Goal: Information Seeking & Learning: Learn about a topic

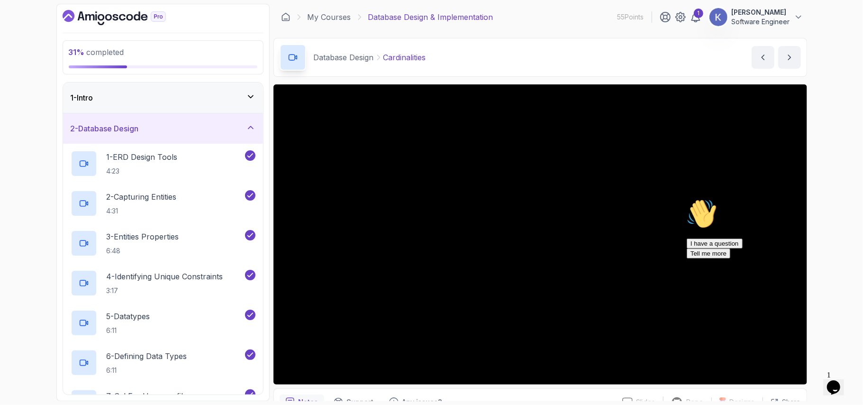
scroll to position [278, 0]
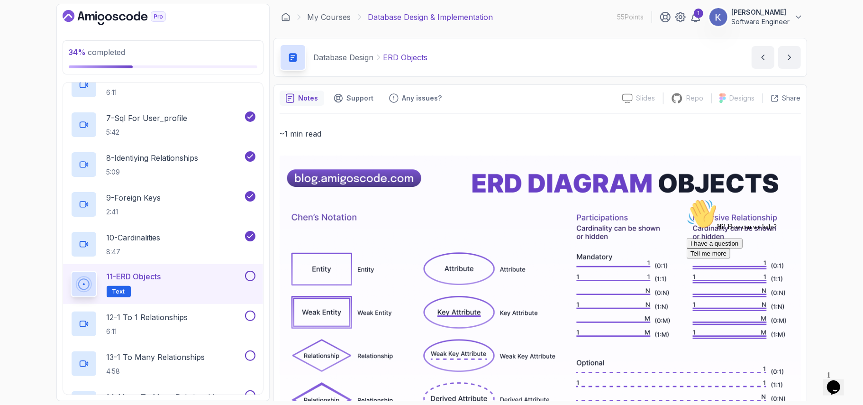
click at [643, 137] on p "~1 min read" at bounding box center [540, 133] width 521 height 13
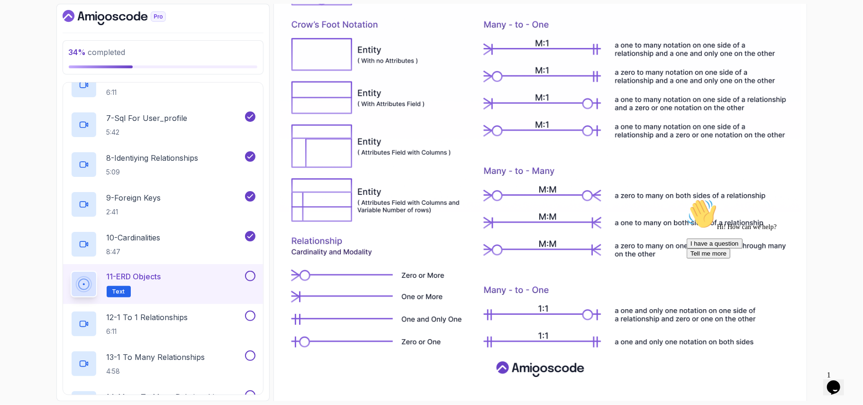
scroll to position [476, 0]
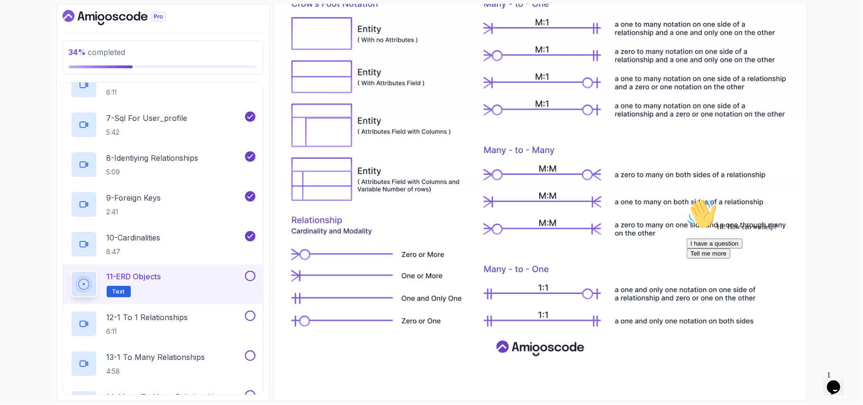
click at [249, 275] on button at bounding box center [250, 276] width 10 height 10
click at [251, 316] on button at bounding box center [250, 315] width 10 height 10
click at [154, 320] on p "12 - 1 To 1 Relationships" at bounding box center [148, 316] width 82 height 11
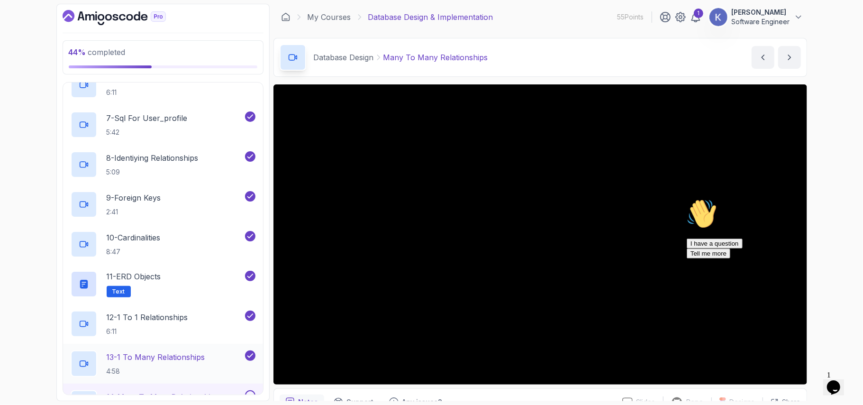
click at [63, 365] on div "13 - 1 To Many Relationships 4:58" at bounding box center [163, 364] width 200 height 40
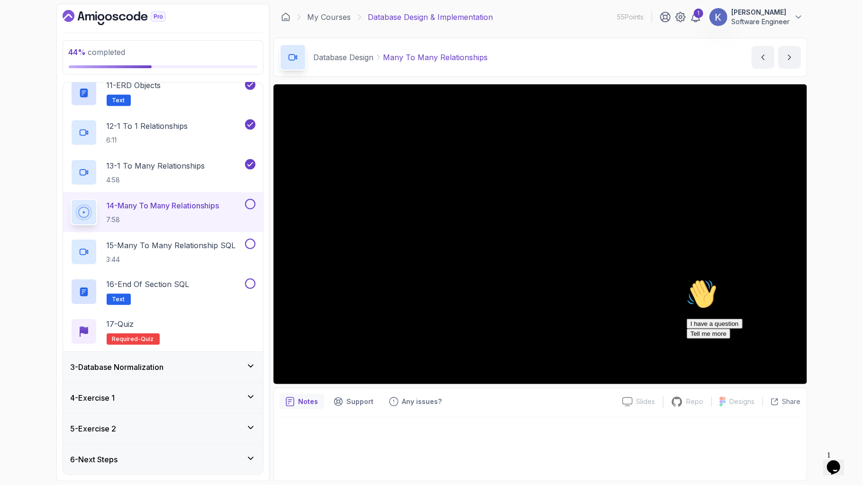
scroll to position [550, 0]
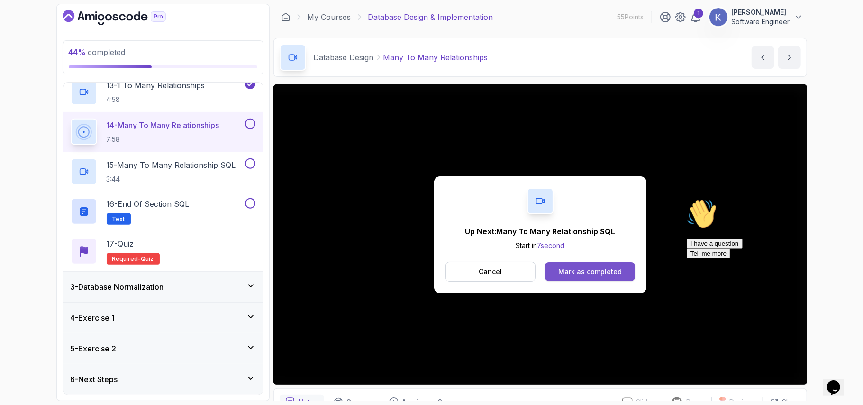
click at [611, 271] on div "Mark as completed" at bounding box center [590, 271] width 64 height 9
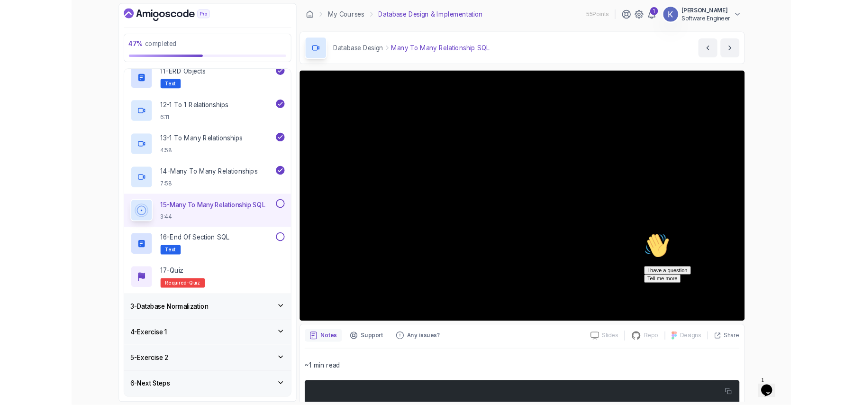
scroll to position [471, 0]
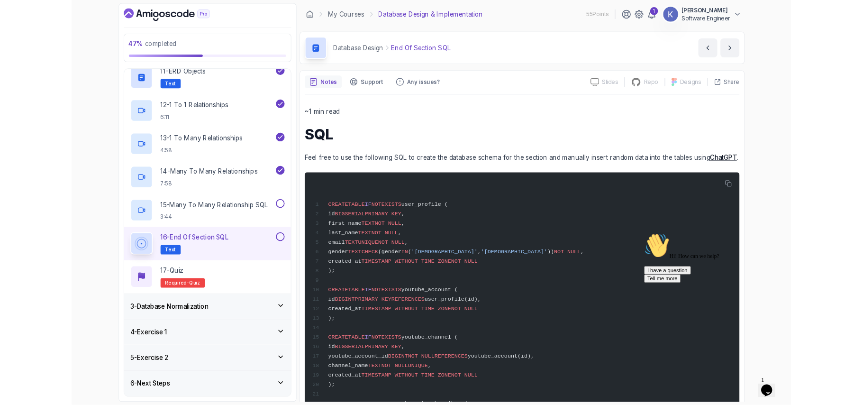
scroll to position [550, 0]
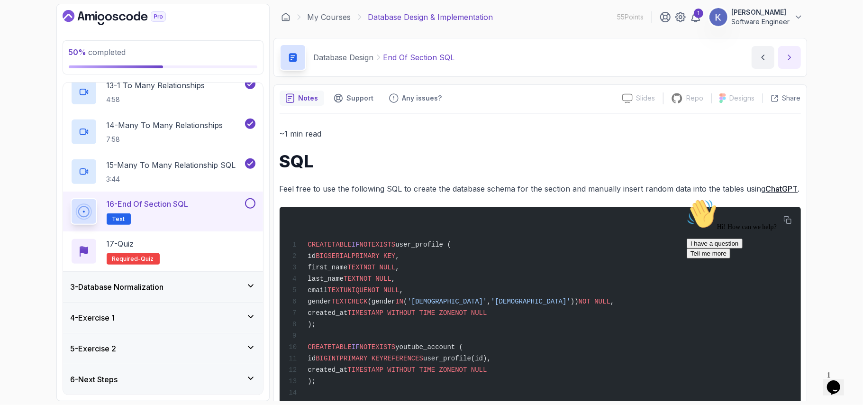
click at [784, 48] on button "next content" at bounding box center [789, 57] width 23 height 23
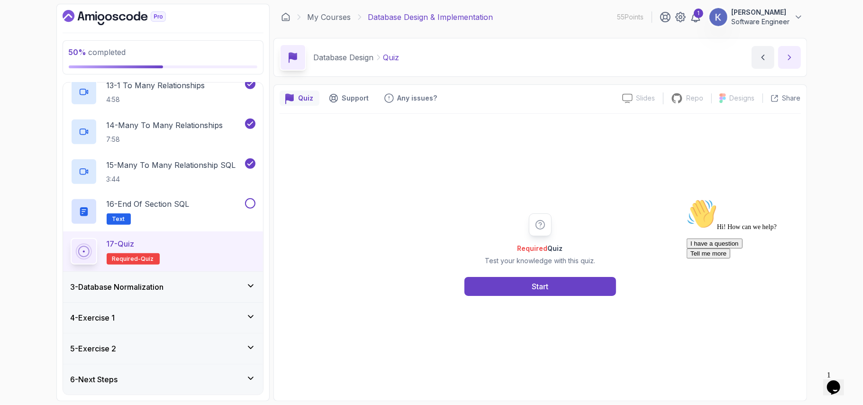
click at [784, 48] on button "next content" at bounding box center [789, 57] width 23 height 23
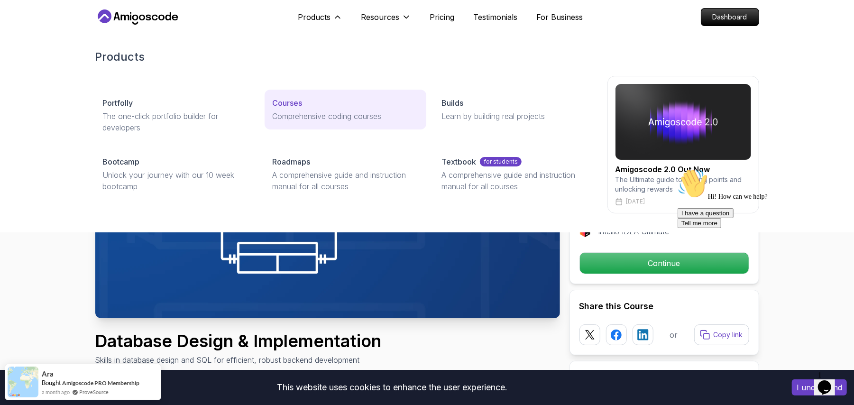
click at [286, 109] on link "Courses Comprehensive coding courses" at bounding box center [346, 110] width 162 height 40
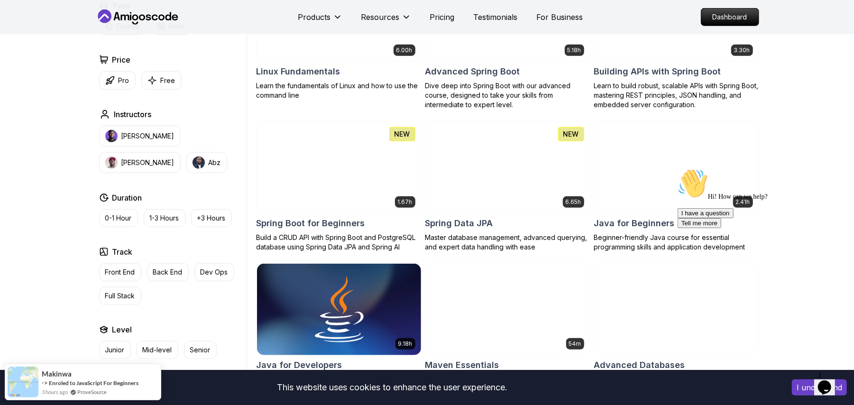
scroll to position [253, 0]
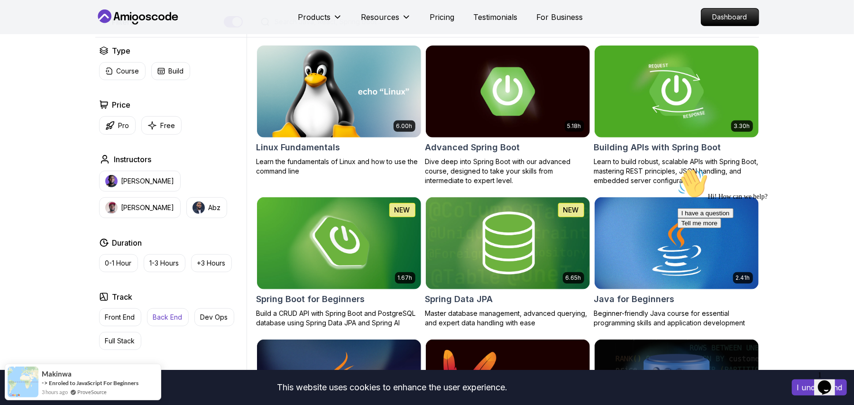
click at [160, 324] on button "Back End" at bounding box center [168, 317] width 42 height 18
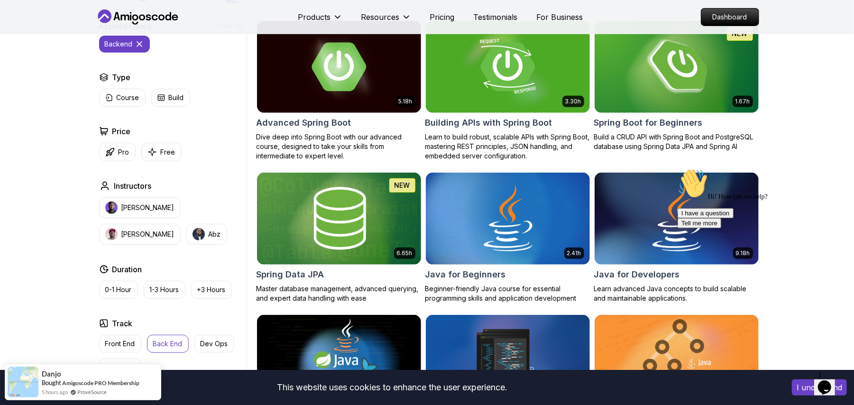
scroll to position [278, 0]
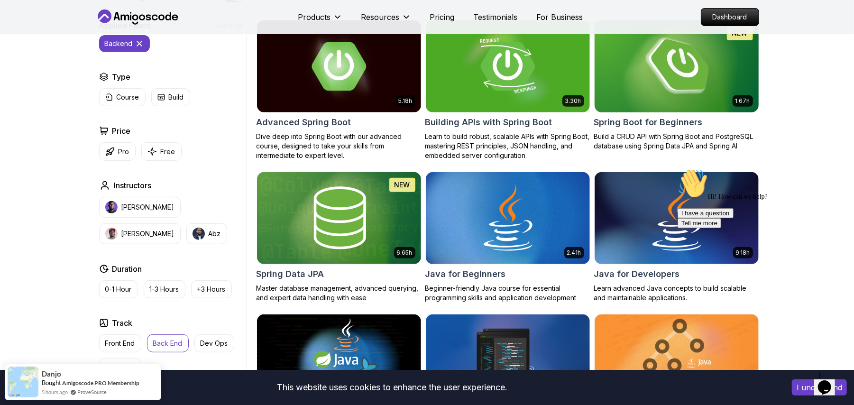
click at [693, 75] on img at bounding box center [676, 66] width 172 height 96
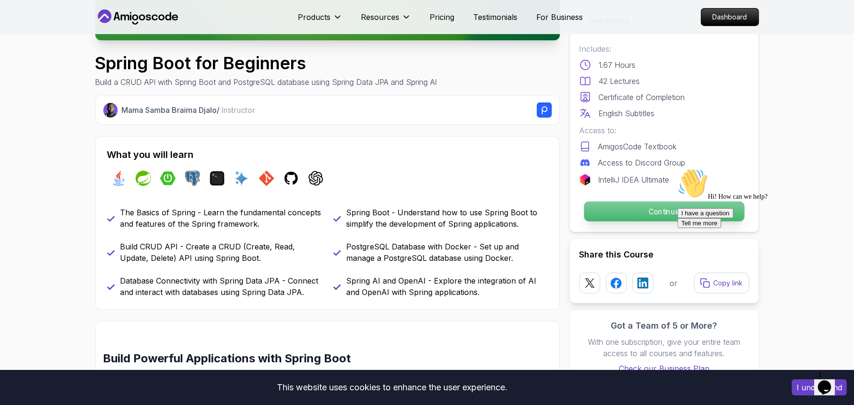
click at [672, 221] on p "Continue" at bounding box center [664, 211] width 160 height 20
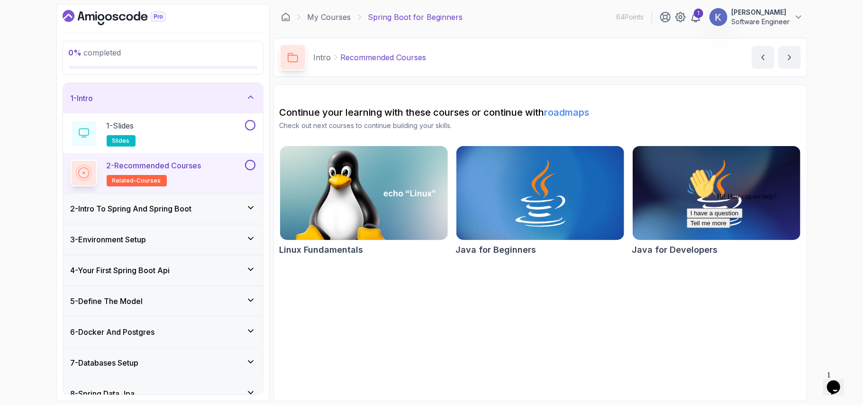
click at [266, 233] on div "0 % completed 1 - Intro 1 - Slides slides 2 - Recommended Courses related-cours…" at bounding box center [162, 202] width 213 height 397
click at [58, 134] on div "0 % completed 1 - Intro 1 - Slides slides 2 - Recommended Courses related-cours…" at bounding box center [162, 202] width 213 height 397
click at [64, 133] on div "1 - Slides slides" at bounding box center [163, 133] width 200 height 40
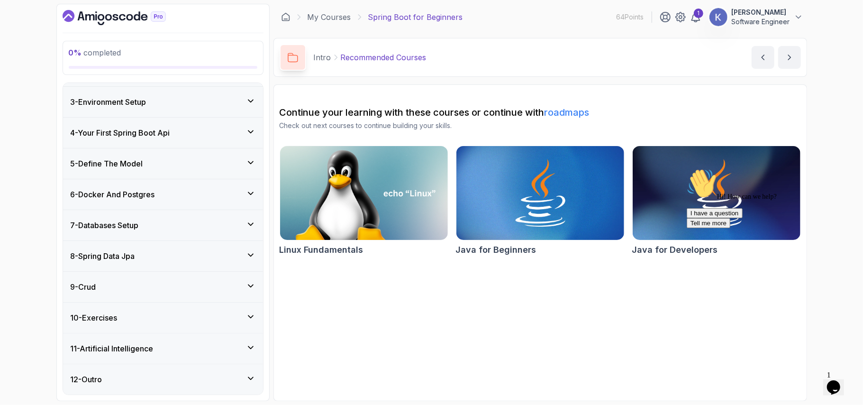
click at [215, 257] on div "8 - Spring Data Jpa" at bounding box center [163, 255] width 185 height 11
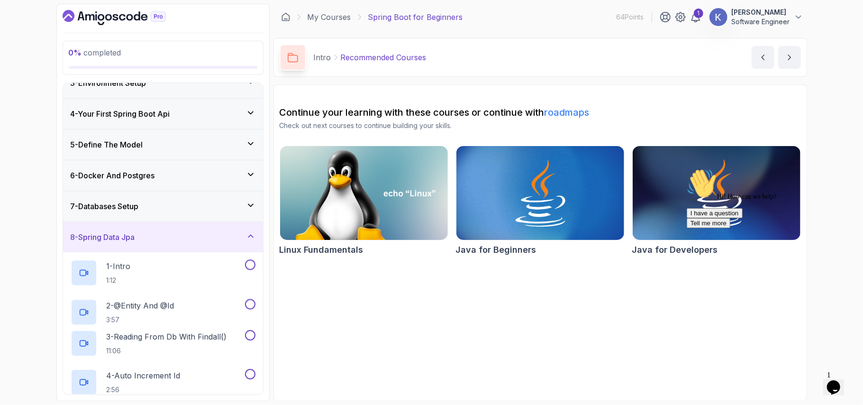
scroll to position [60, 0]
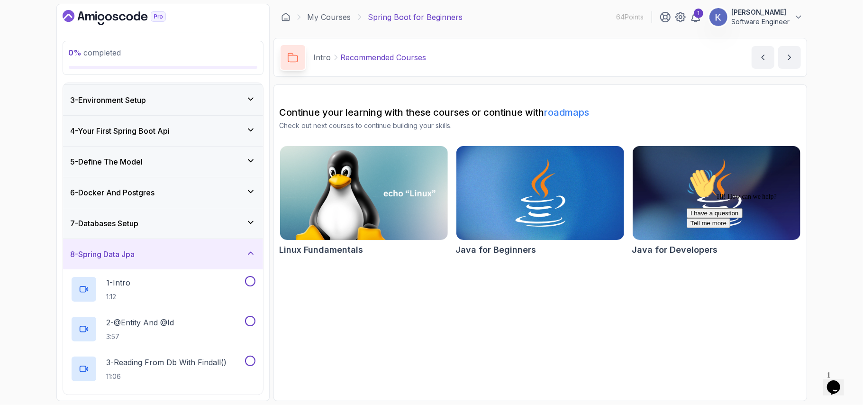
click at [215, 257] on div "8 - Spring Data Jpa" at bounding box center [163, 253] width 185 height 11
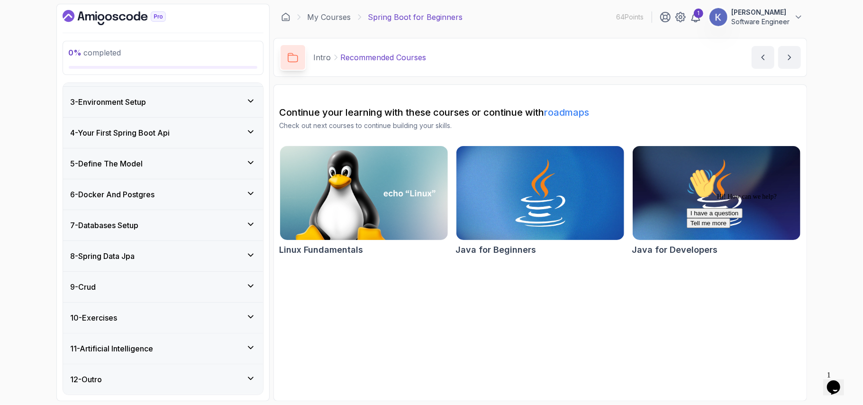
click at [169, 97] on div "3 - Environment Setup" at bounding box center [163, 101] width 185 height 11
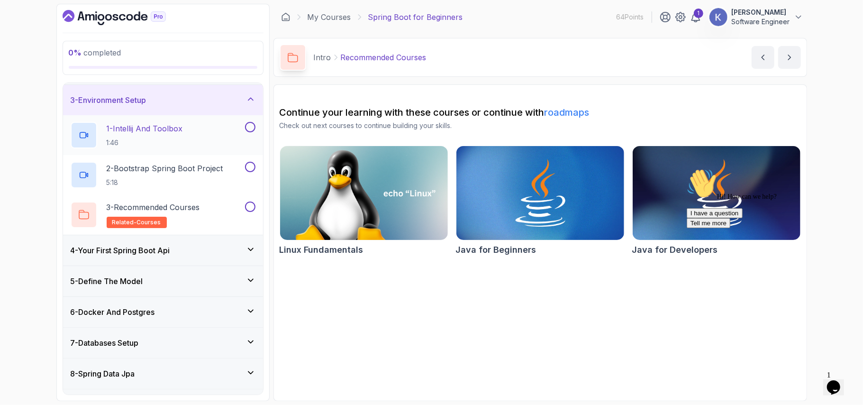
click at [162, 128] on p "1 - Intellij And Toolbox" at bounding box center [145, 128] width 76 height 11
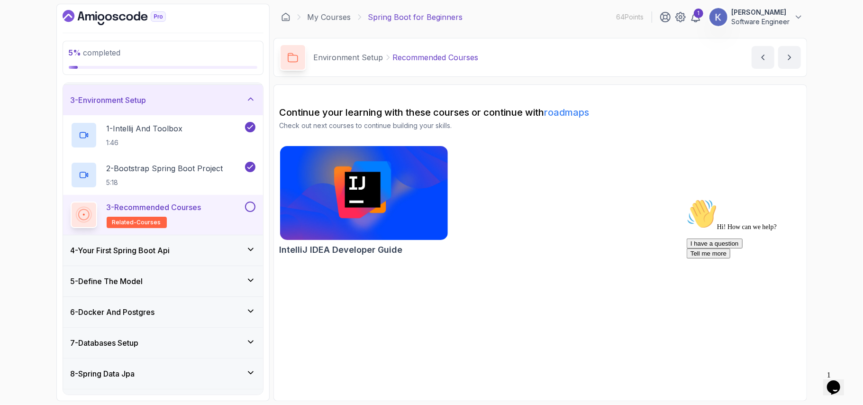
click at [186, 251] on div "4 - Your First Spring Boot Api" at bounding box center [163, 250] width 185 height 11
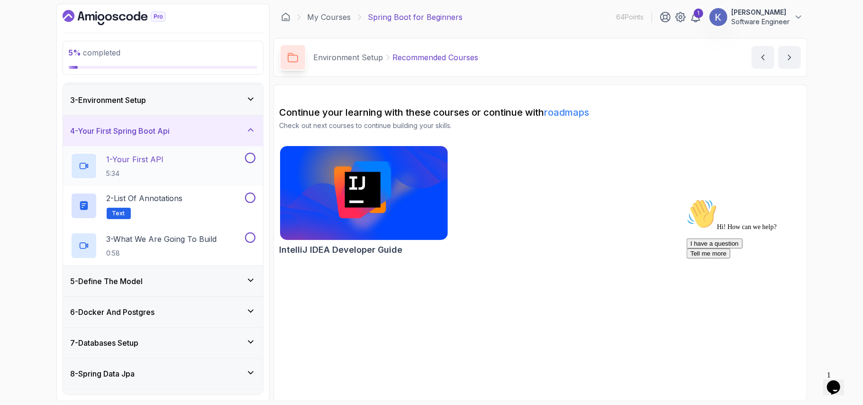
click at [188, 169] on div "1 - Your First API 5:34" at bounding box center [157, 166] width 173 height 27
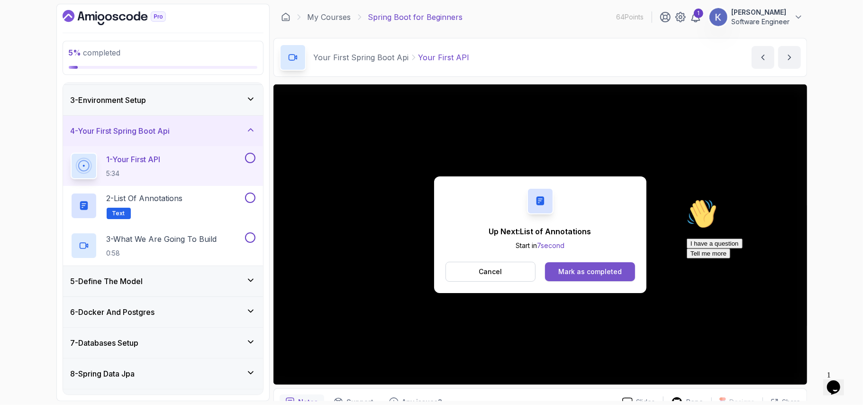
click at [591, 274] on div "Mark as completed" at bounding box center [590, 271] width 64 height 9
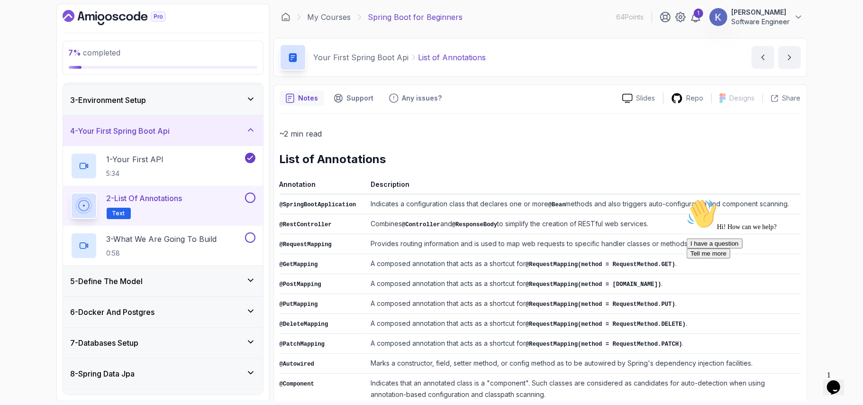
click at [462, 133] on p "~2 min read" at bounding box center [540, 133] width 521 height 13
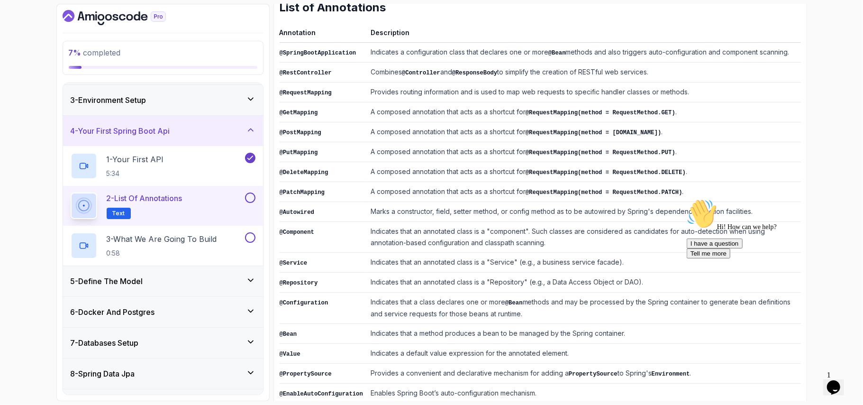
scroll to position [169, 0]
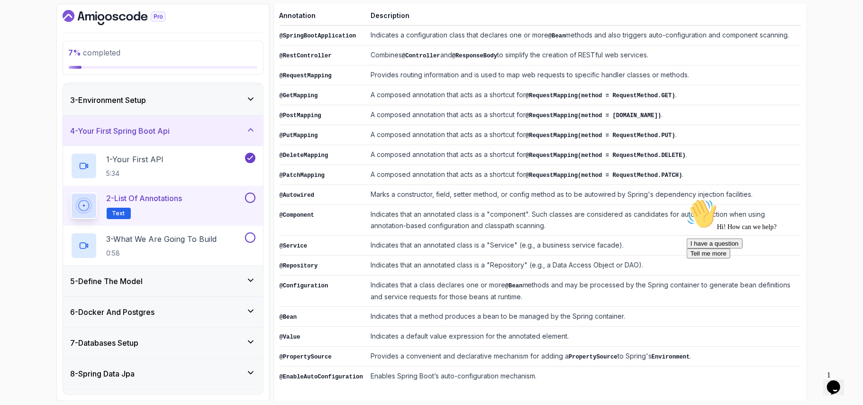
click at [446, 275] on td "Indicates that a class declares one or more @Bean methods and may be processed …" at bounding box center [584, 290] width 434 height 31
drag, startPoint x: 450, startPoint y: 168, endPoint x: 387, endPoint y: 160, distance: 63.6
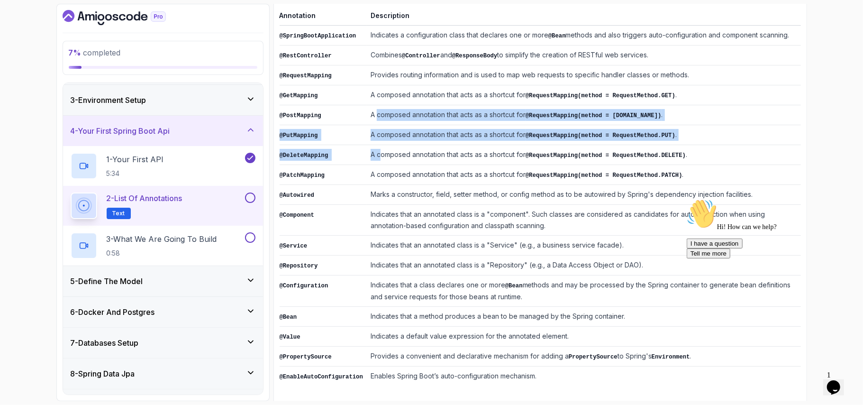
drag, startPoint x: 387, startPoint y: 160, endPoint x: 370, endPoint y: 112, distance: 50.7
click at [370, 112] on tbody "@SpringBootApplication Indicates a configuration class that declares one or mor…" at bounding box center [540, 206] width 521 height 361
click at [370, 112] on td "A composed annotation that acts as a shortcut for @RequestMapping(method = Requ…" at bounding box center [584, 115] width 434 height 20
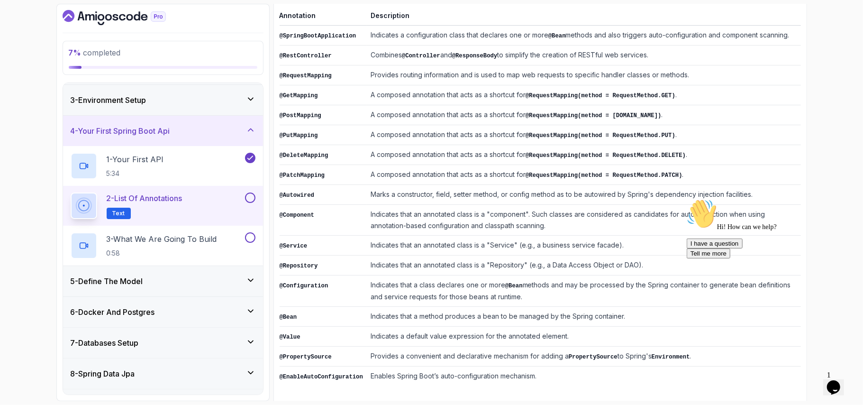
click at [118, 210] on span "Text" at bounding box center [118, 214] width 13 height 8
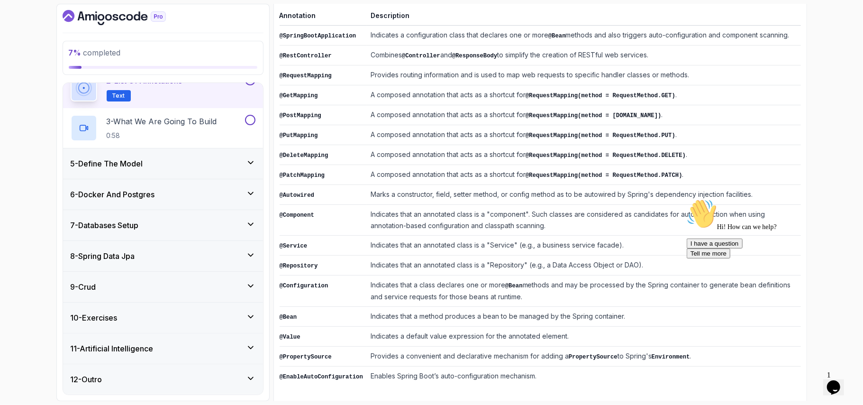
click at [710, 91] on td "A composed annotation that acts as a shortcut for @RequestMapping(method = Requ…" at bounding box center [584, 95] width 434 height 20
click at [853, 232] on div "7 % completed 1 - Intro 2 - Intro To Spring And Spring Boot 3 - Environment Set…" at bounding box center [431, 202] width 863 height 405
click at [626, 374] on td "Enables Spring Boot’s auto-configuration mechanism." at bounding box center [584, 376] width 434 height 20
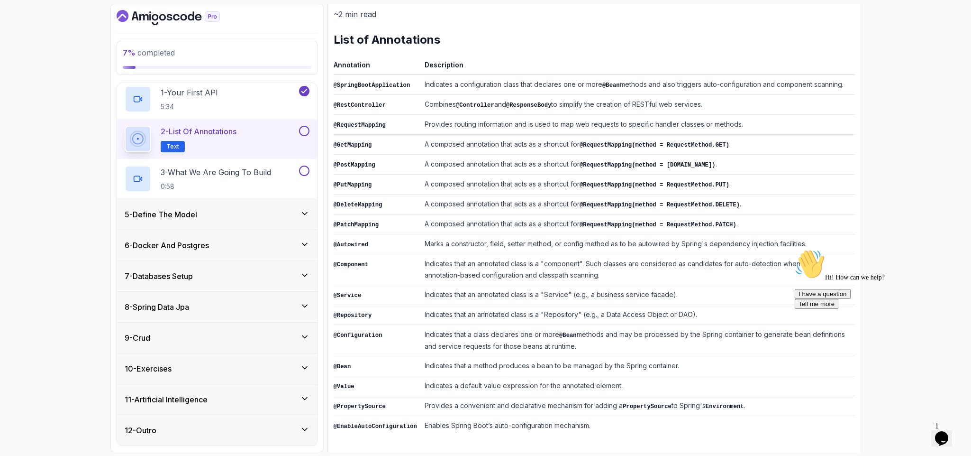
scroll to position [0, 0]
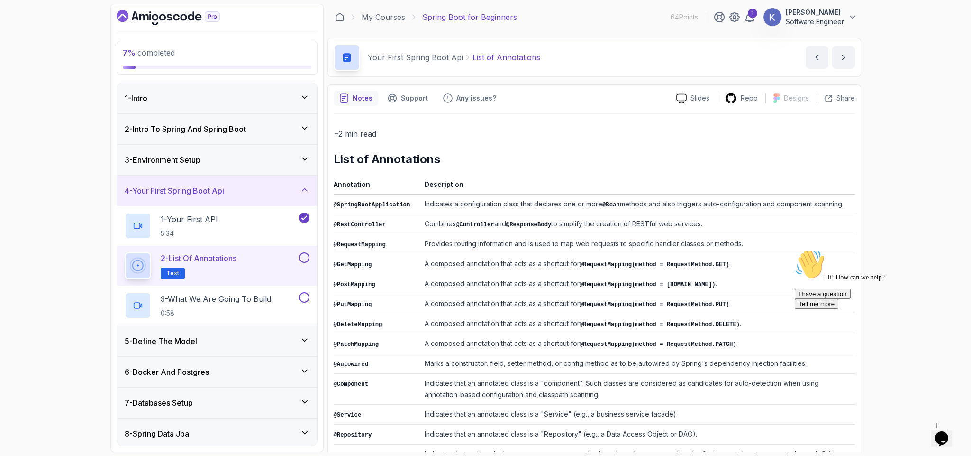
click at [853, 197] on div "7 % completed 1 - Intro 2 - Intro To Spring And Spring Boot 3 - Environment Set…" at bounding box center [485, 228] width 971 height 456
click at [746, 97] on p "Repo" at bounding box center [749, 97] width 17 height 9
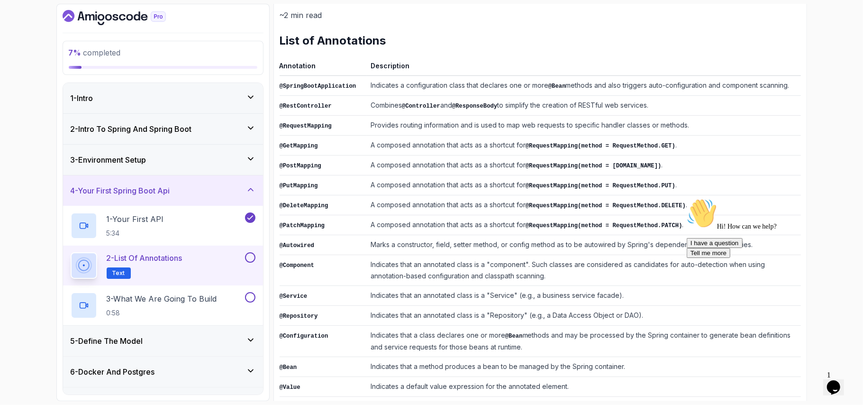
scroll to position [119, 0]
click at [783, 152] on td "A composed annotation that acts as a shortcut for @RequestMapping(method = Requ…" at bounding box center [584, 146] width 434 height 20
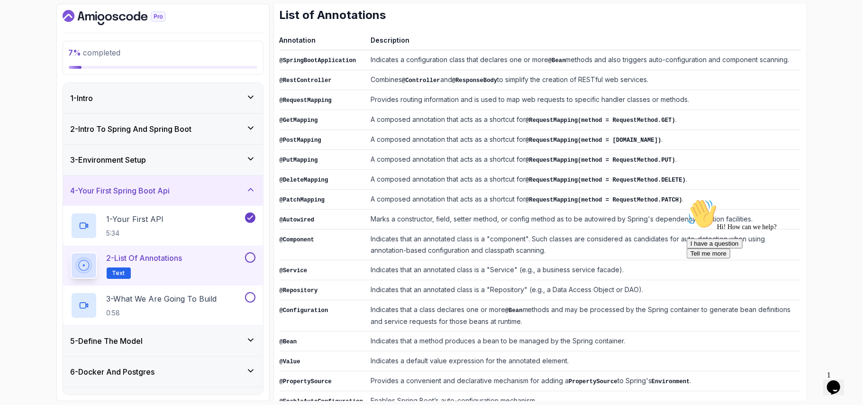
scroll to position [169, 0]
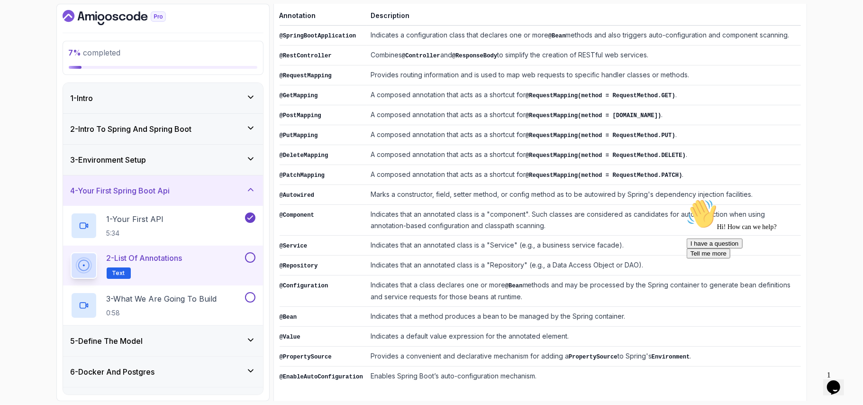
click at [686, 198] on icon "Chat attention grabber" at bounding box center [686, 198] width 0 height 0
click at [253, 257] on button at bounding box center [250, 257] width 10 height 10
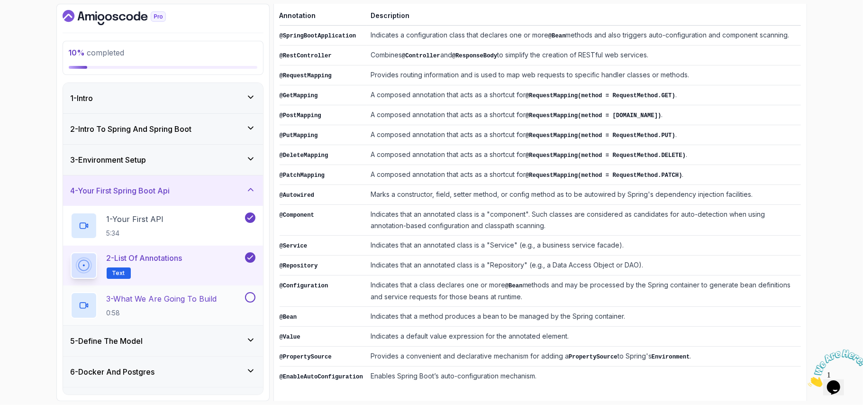
click at [198, 302] on p "3 - What We Are Going To Build" at bounding box center [162, 298] width 110 height 11
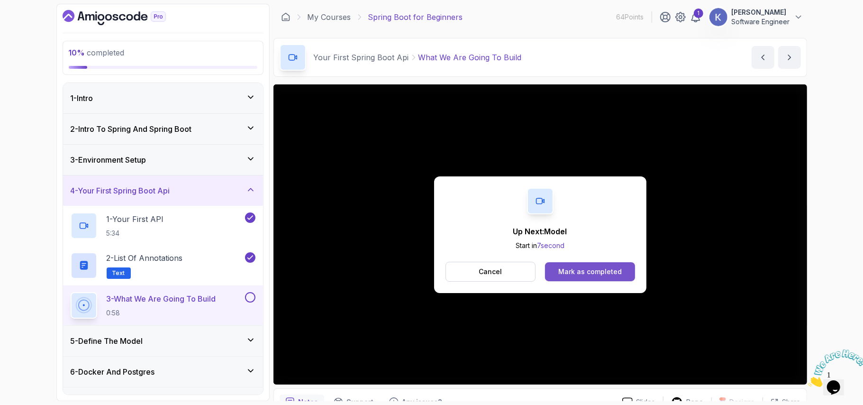
click at [624, 272] on button "Mark as completed" at bounding box center [590, 271] width 90 height 19
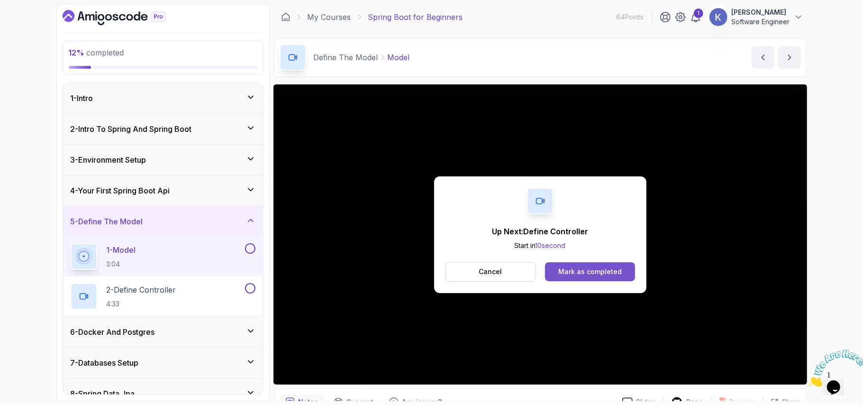
click at [612, 270] on div "Mark as completed" at bounding box center [590, 271] width 64 height 9
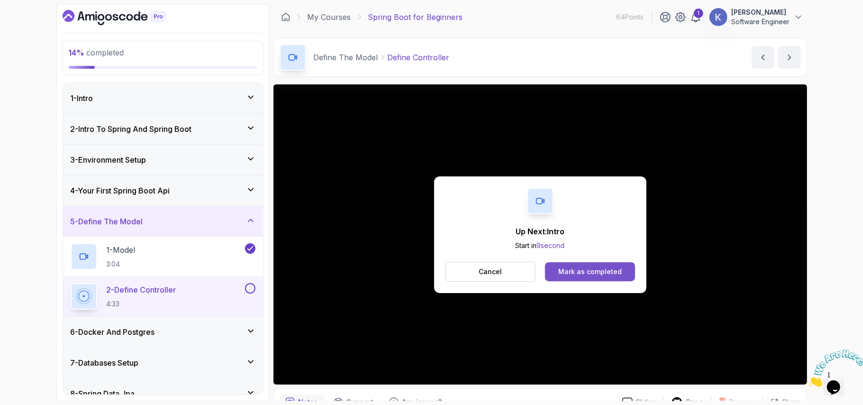
click at [632, 271] on button "Mark as completed" at bounding box center [590, 271] width 90 height 19
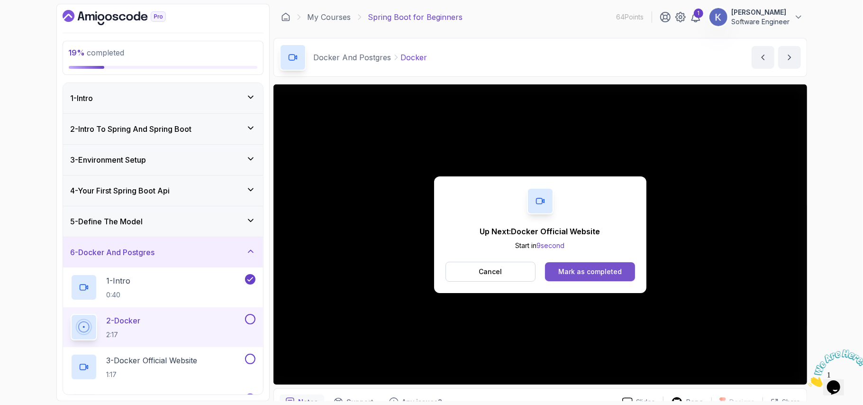
click at [614, 265] on button "Mark as completed" at bounding box center [590, 271] width 90 height 19
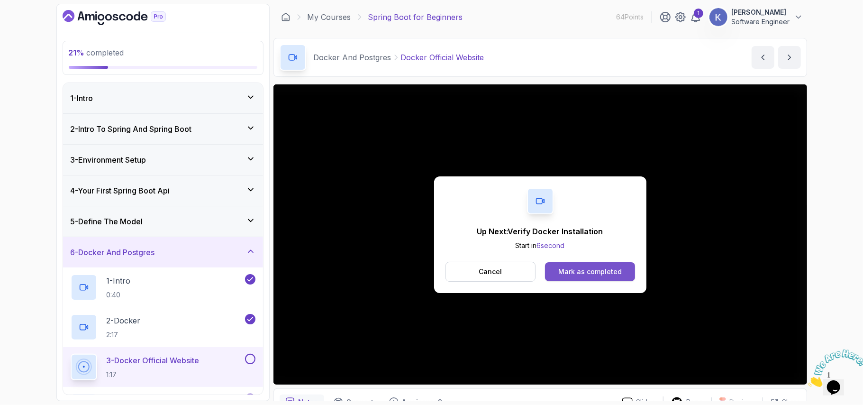
click at [622, 269] on button "Mark as completed" at bounding box center [590, 271] width 90 height 19
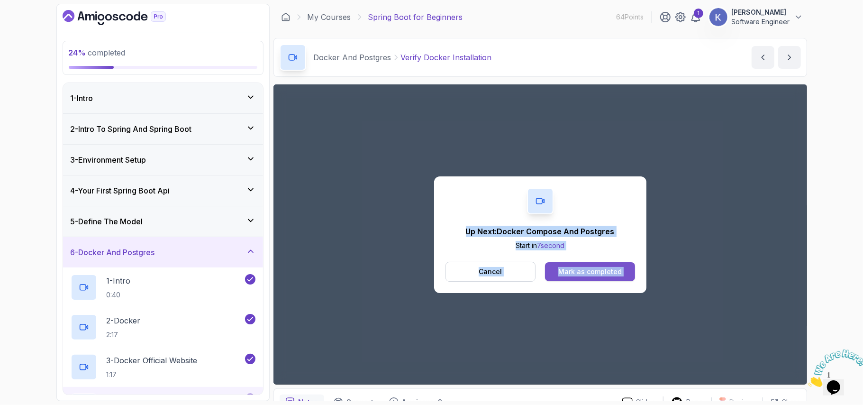
click at [610, 275] on div "Mark as completed" at bounding box center [590, 271] width 64 height 9
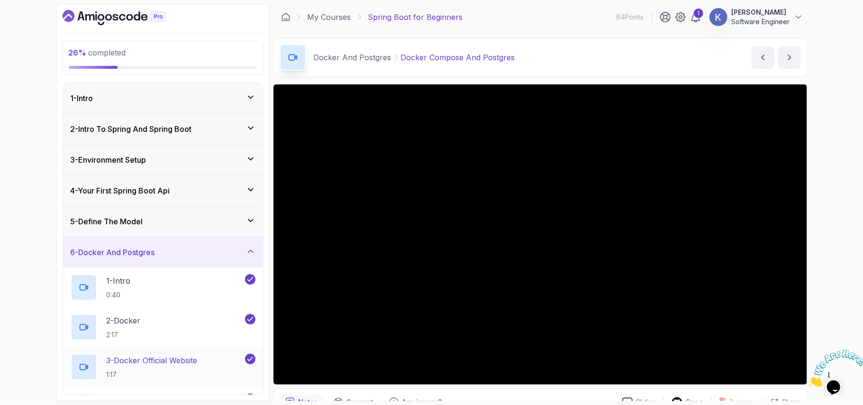
click at [66, 359] on div "3 - Docker Official Website 1:17" at bounding box center [163, 367] width 200 height 40
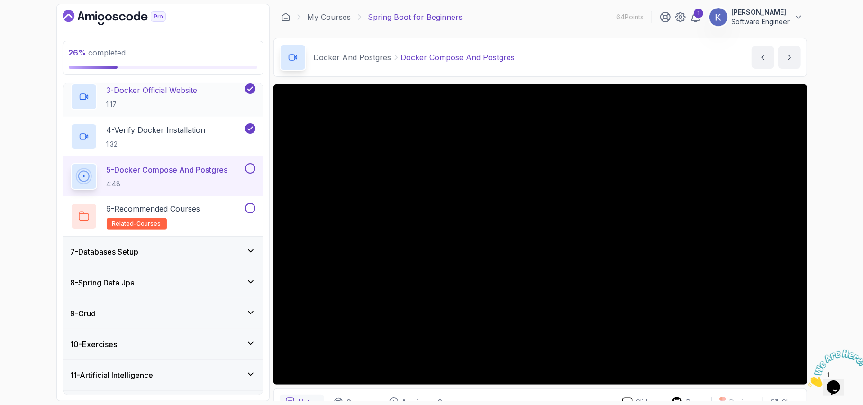
scroll to position [272, 0]
click at [245, 287] on div "8 - Spring Data Jpa" at bounding box center [163, 280] width 185 height 11
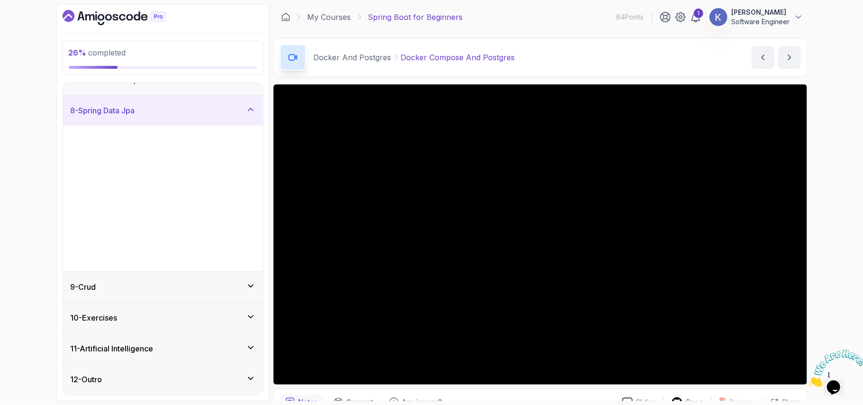
scroll to position [60, 0]
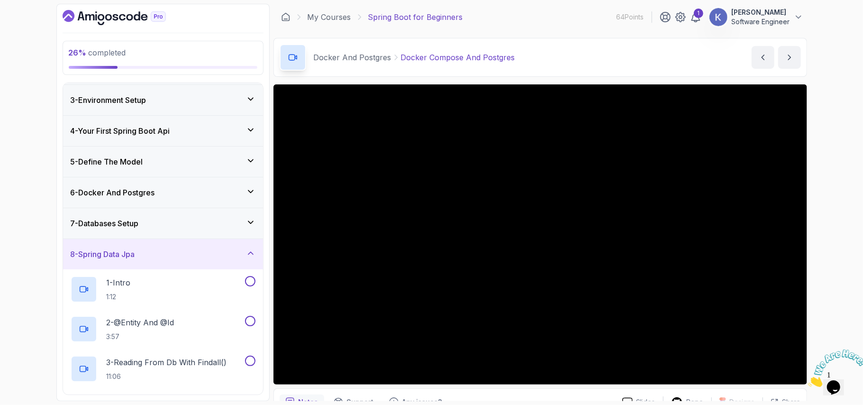
click at [244, 224] on div "7 - Databases Setup" at bounding box center [163, 223] width 185 height 11
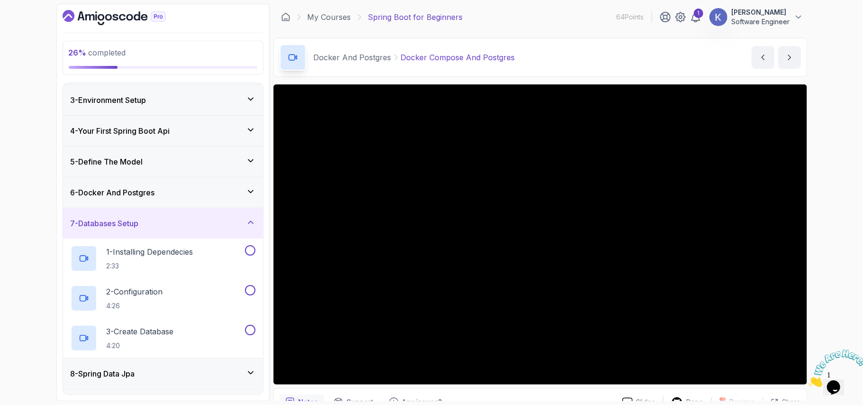
click at [247, 192] on icon at bounding box center [250, 191] width 9 height 9
